Goal: Transaction & Acquisition: Purchase product/service

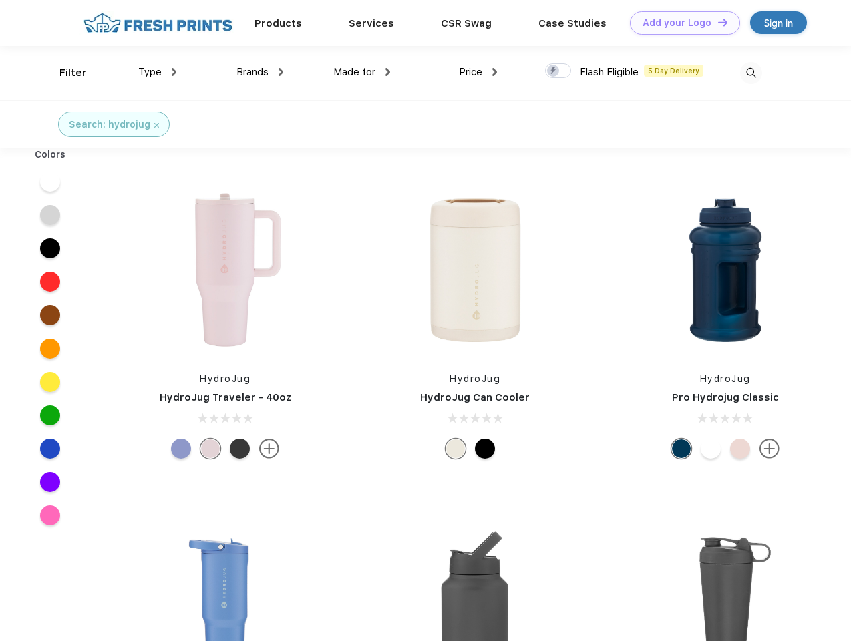
click at [680, 23] on link "Add your Logo Design Tool" at bounding box center [685, 22] width 110 height 23
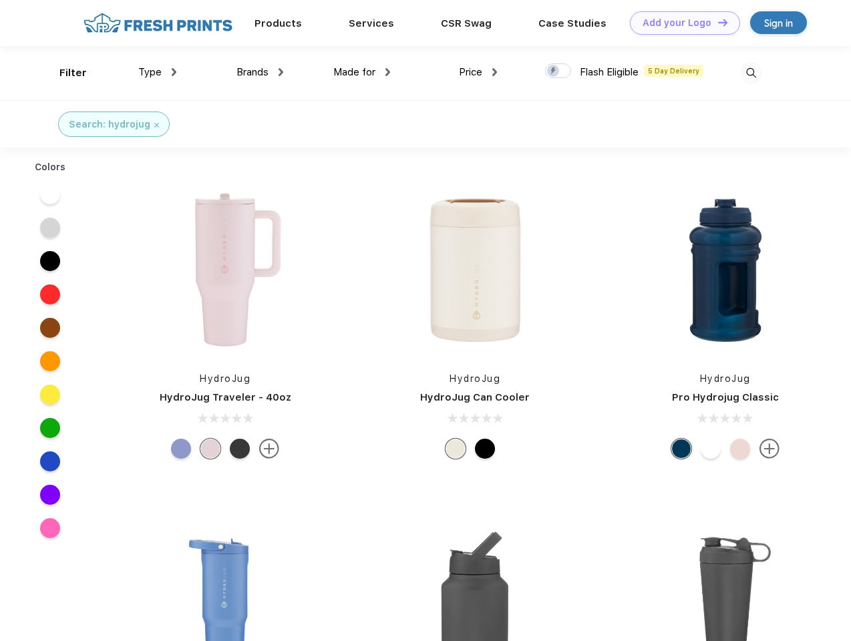
click at [0, 0] on div "Design Tool" at bounding box center [0, 0] width 0 height 0
click at [716, 22] on link "Add your Logo Design Tool" at bounding box center [685, 22] width 110 height 23
click at [64, 73] on div "Filter" at bounding box center [72, 72] width 27 height 15
click at [158, 72] on span "Type" at bounding box center [149, 72] width 23 height 12
click at [260, 72] on span "Brands" at bounding box center [252, 72] width 32 height 12
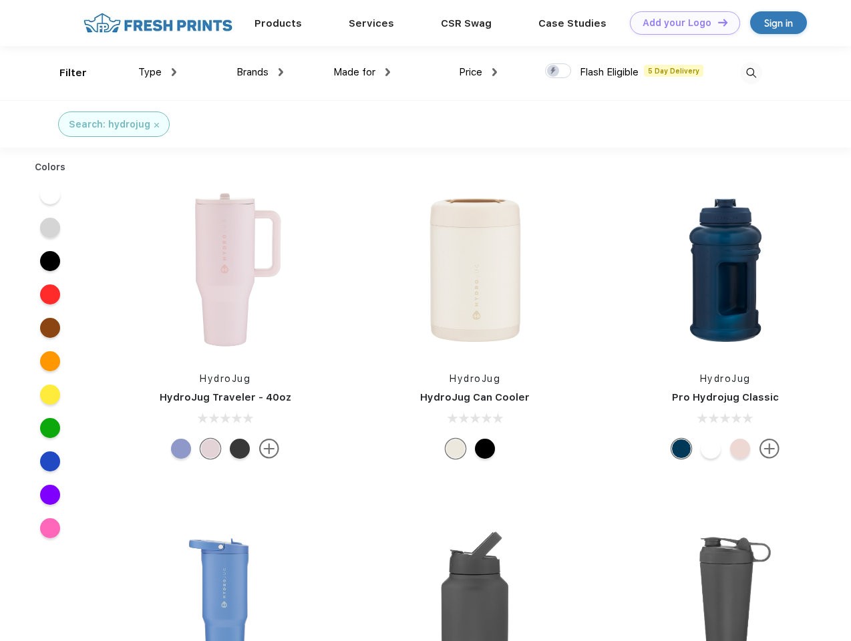
click at [362, 72] on span "Made for" at bounding box center [354, 72] width 42 height 12
click at [478, 72] on span "Price" at bounding box center [470, 72] width 23 height 12
click at [558, 71] on div at bounding box center [558, 70] width 26 height 15
click at [554, 71] on input "checkbox" at bounding box center [549, 67] width 9 height 9
click at [751, 73] on img at bounding box center [751, 73] width 22 height 22
